Goal: Entertainment & Leisure: Consume media (video, audio)

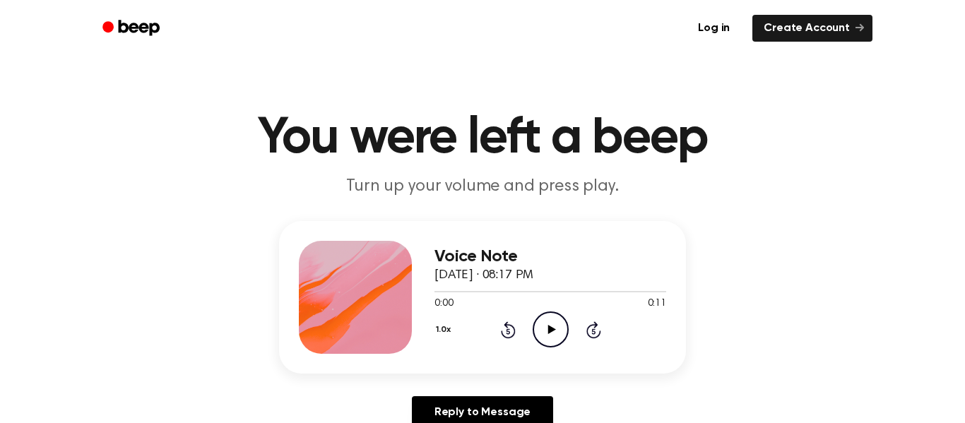
click at [548, 333] on icon at bounding box center [552, 329] width 8 height 9
click at [557, 338] on icon "Play Audio" at bounding box center [551, 330] width 36 height 36
click at [550, 319] on icon "Play Audio" at bounding box center [551, 330] width 36 height 36
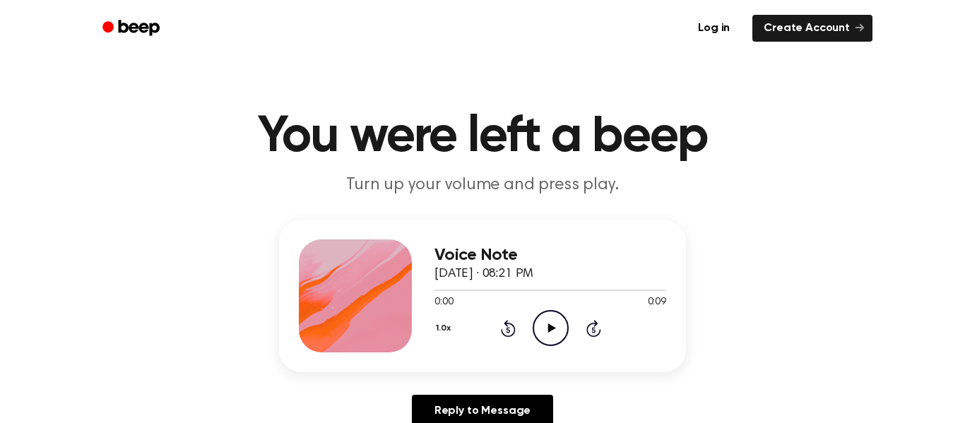
click at [556, 315] on icon "Play Audio" at bounding box center [551, 328] width 36 height 36
click at [556, 315] on icon "Pause Audio" at bounding box center [551, 328] width 36 height 36
click at [556, 315] on icon "Play Audio" at bounding box center [551, 328] width 36 height 36
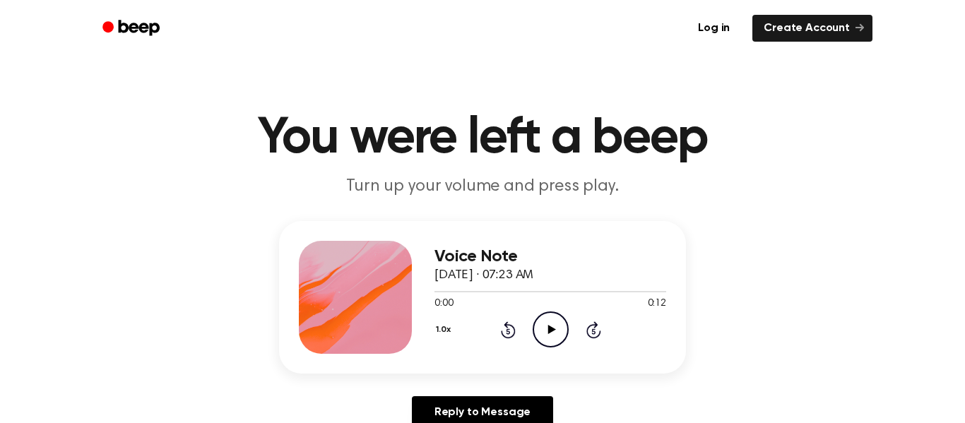
click at [546, 336] on icon "Play Audio" at bounding box center [551, 330] width 36 height 36
click at [537, 323] on icon "Play Audio" at bounding box center [551, 330] width 36 height 36
click at [554, 331] on icon "Play Audio" at bounding box center [551, 330] width 36 height 36
click at [555, 336] on icon "Play Audio" at bounding box center [551, 330] width 36 height 36
click at [548, 343] on icon "Play Audio" at bounding box center [551, 330] width 36 height 36
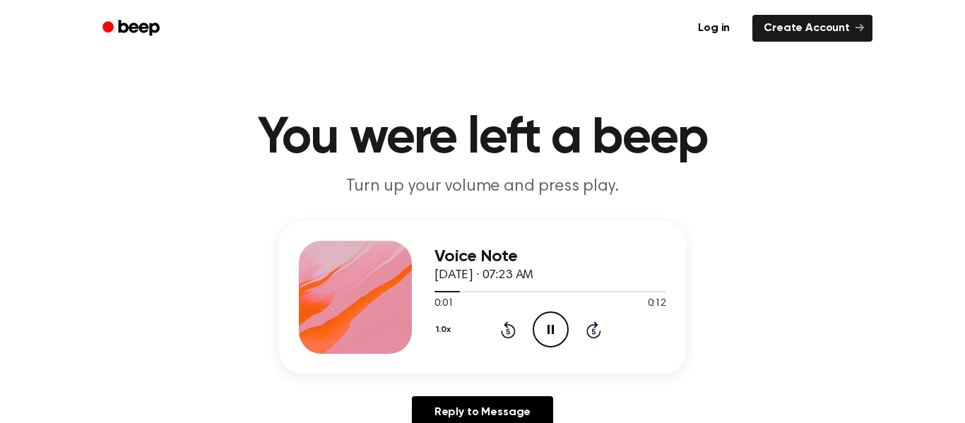
click at [548, 343] on icon "Pause Audio" at bounding box center [551, 330] width 36 height 36
click at [548, 343] on icon "Play Audio" at bounding box center [551, 330] width 36 height 36
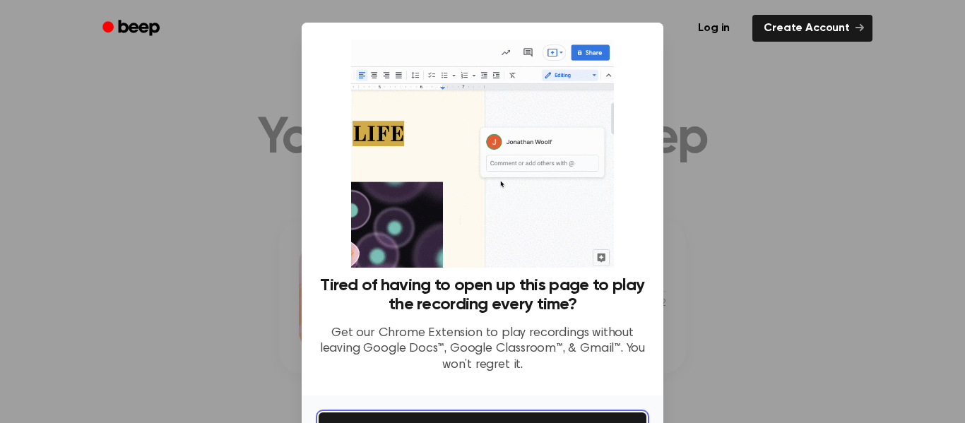
click at [562, 422] on button "Get It Now" at bounding box center [483, 428] width 328 height 31
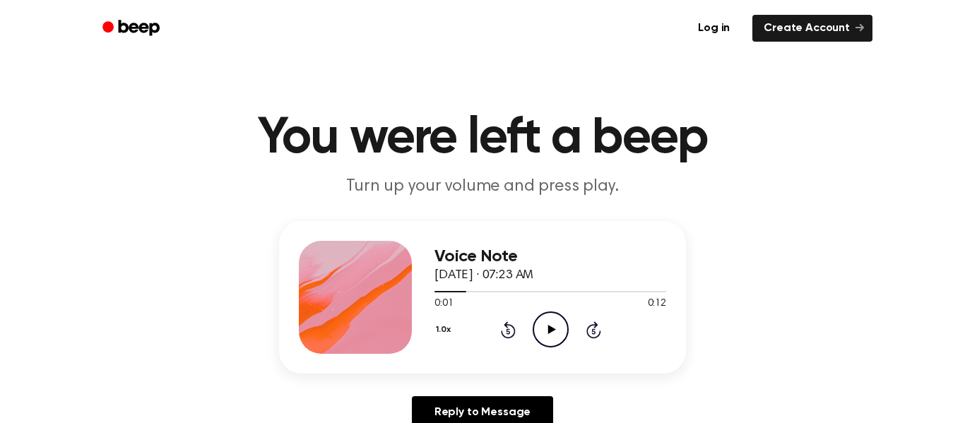
click at [579, 337] on div "1.0x Rewind 5 seconds Play Audio Skip 5 seconds" at bounding box center [550, 330] width 232 height 36
click at [553, 329] on icon at bounding box center [552, 329] width 8 height 9
click at [548, 340] on icon "Play Audio" at bounding box center [551, 330] width 36 height 36
click at [552, 329] on icon at bounding box center [552, 329] width 8 height 9
